Goal: Task Accomplishment & Management: Manage account settings

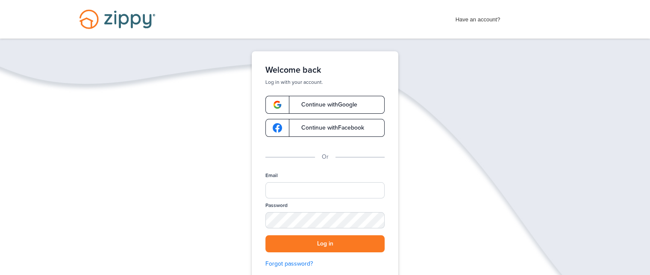
click at [272, 181] on div "Email" at bounding box center [325, 187] width 119 height 30
click at [275, 184] on input "Email" at bounding box center [325, 190] width 119 height 16
type input "**********"
click at [330, 242] on button "Log in" at bounding box center [325, 244] width 119 height 18
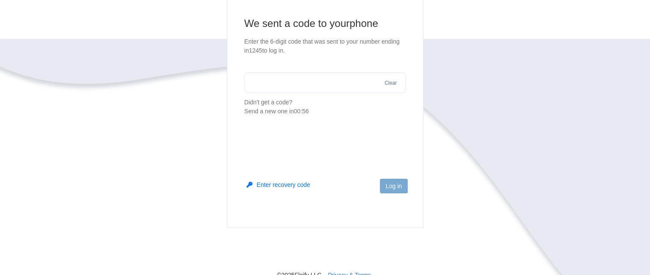
scroll to position [86, 0]
click at [271, 89] on input "text" at bounding box center [326, 84] width 162 height 21
